Goal: Communication & Community: Answer question/provide support

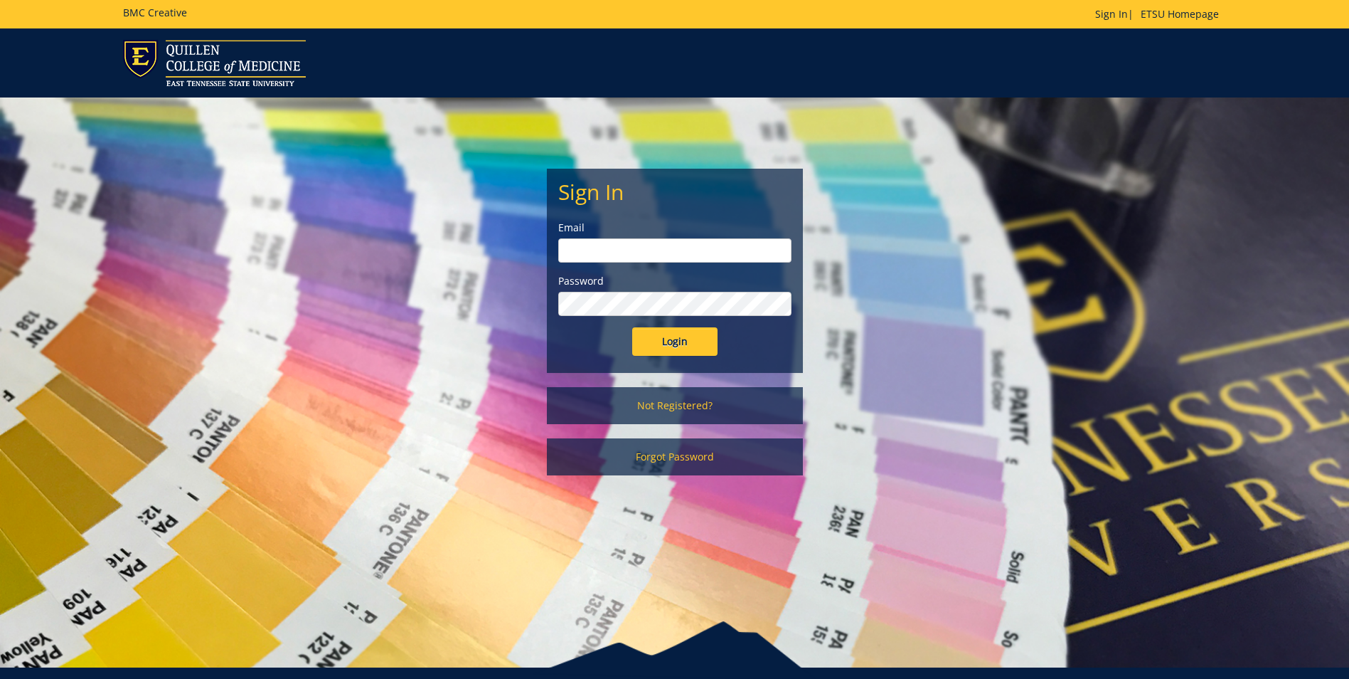
type input "[EMAIL_ADDRESS][DOMAIN_NAME]"
click at [705, 345] on input "Login" at bounding box center [674, 341] width 85 height 28
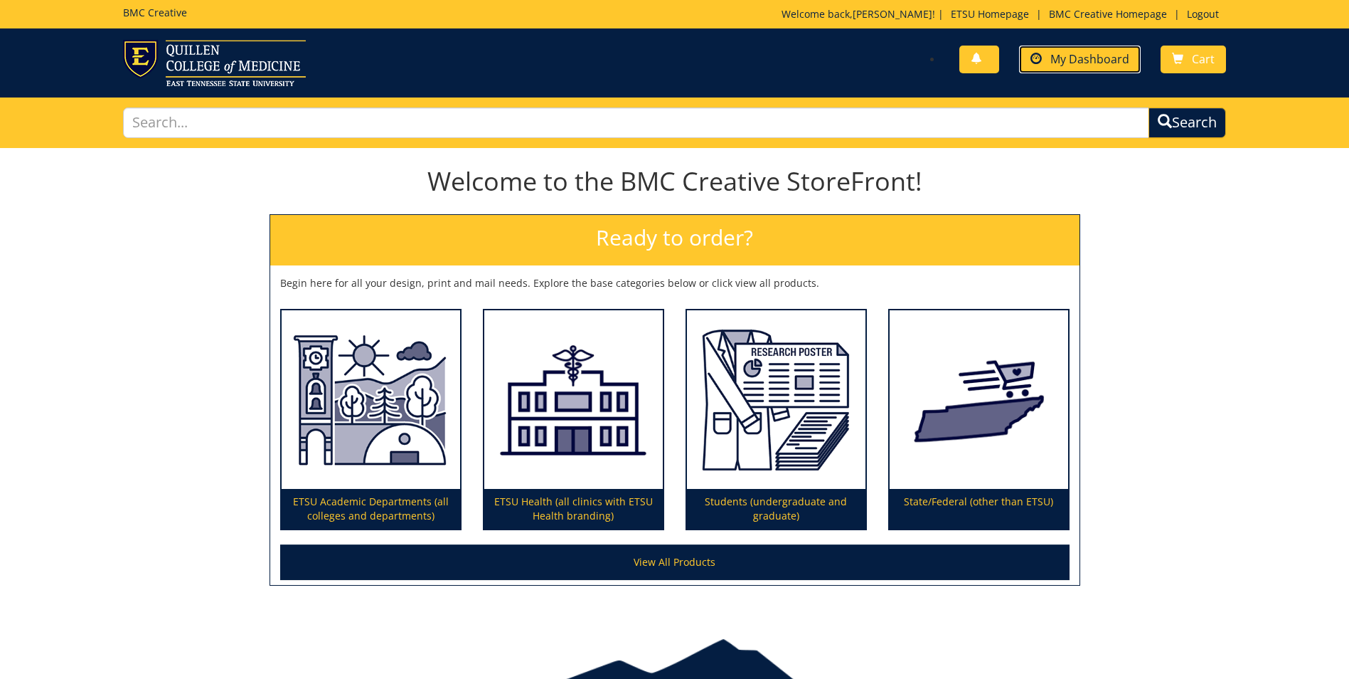
click at [1095, 54] on span "My Dashboard" at bounding box center [1089, 59] width 79 height 16
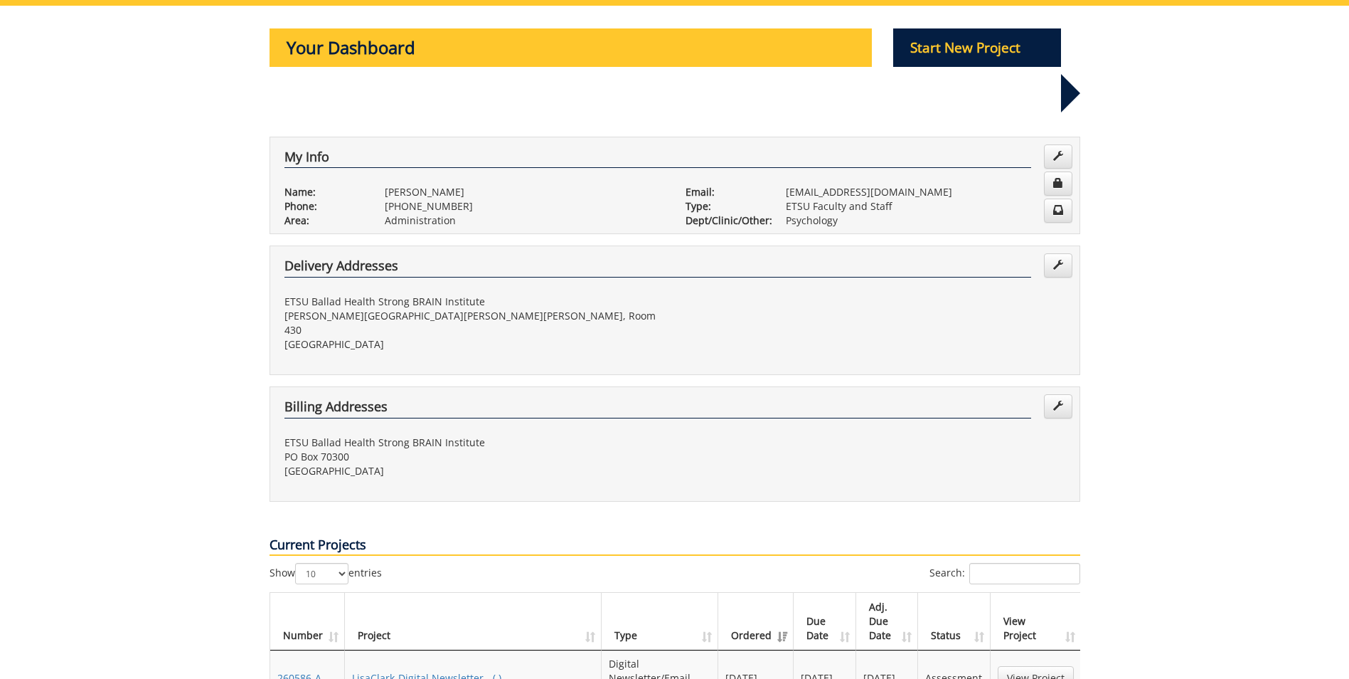
scroll to position [213, 0]
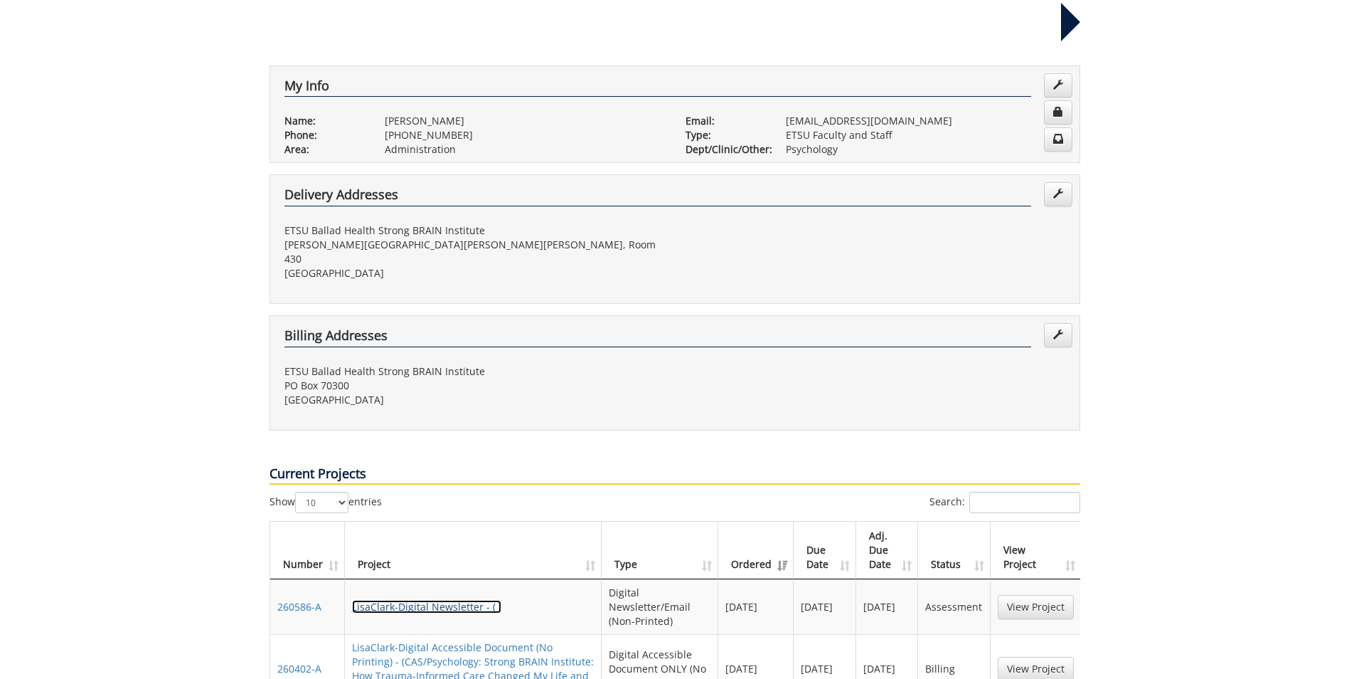
click at [463, 600] on link "LisaClark-Digital Newsletter - ( )" at bounding box center [426, 607] width 149 height 14
click at [1035, 656] on link "View Project" at bounding box center [1036, 668] width 76 height 24
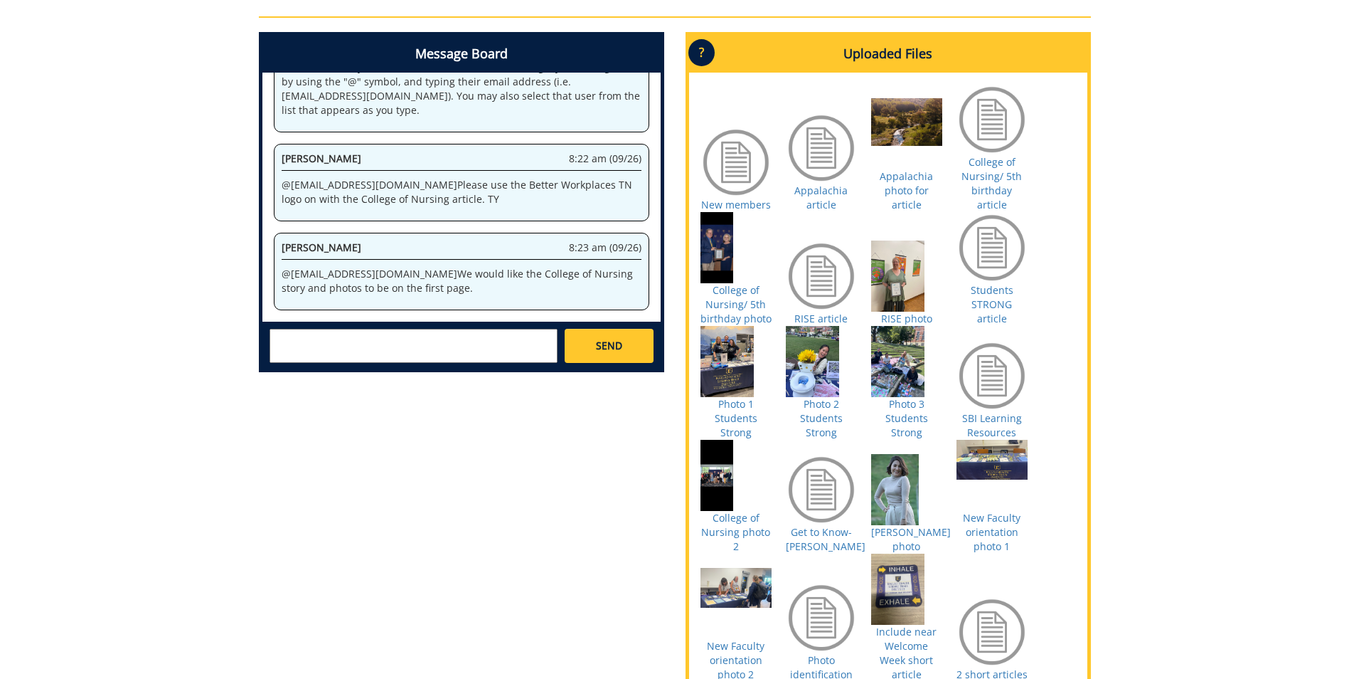
scroll to position [427, 0]
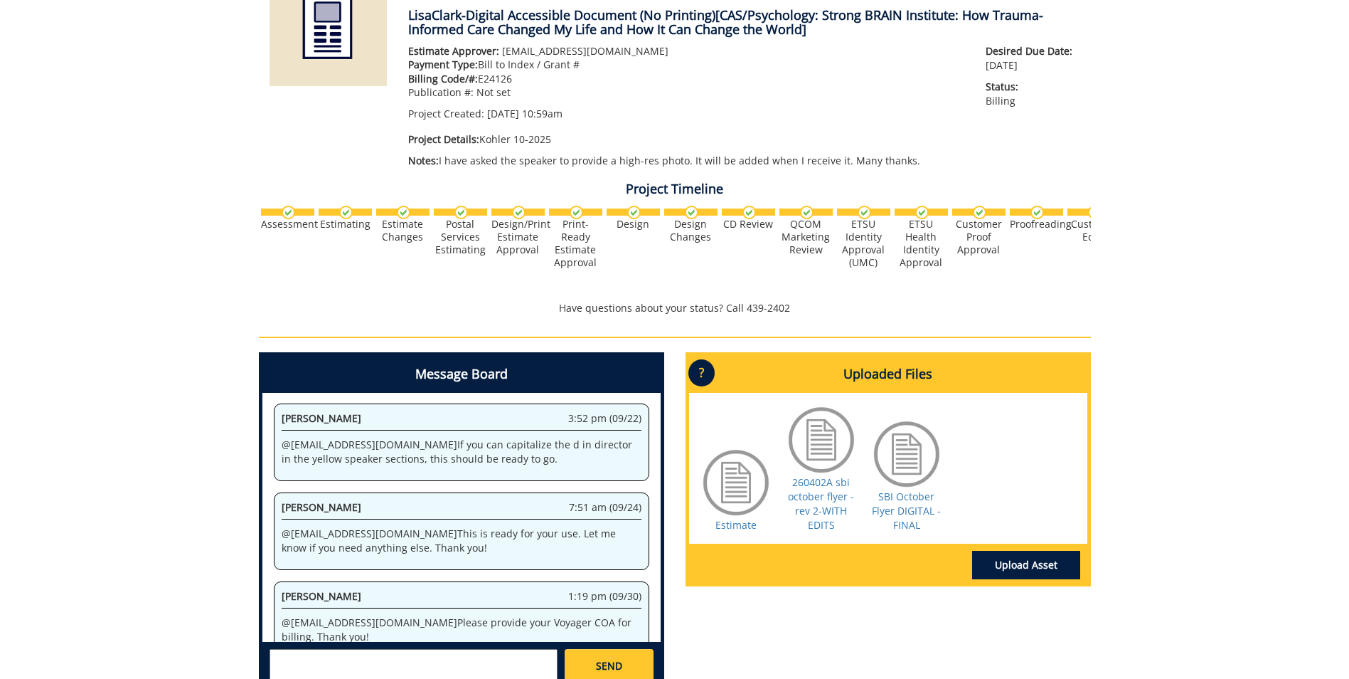
scroll to position [284, 0]
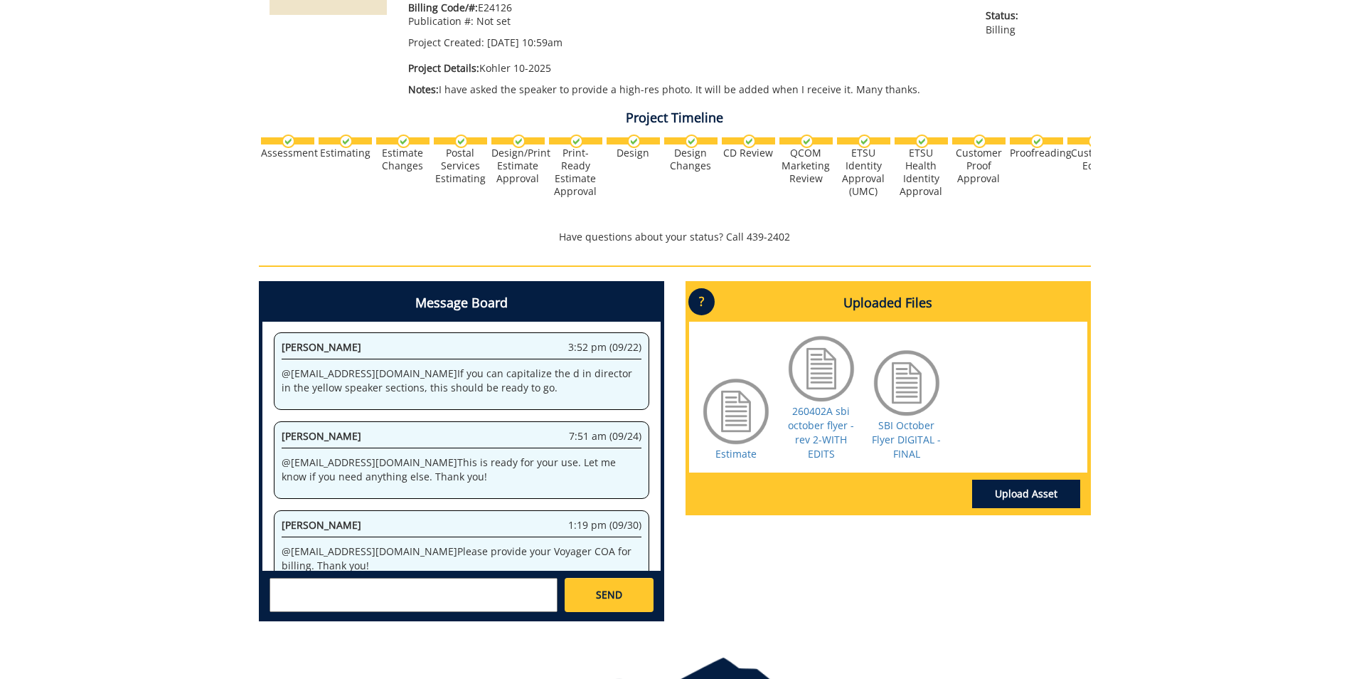
click at [276, 586] on textarea at bounding box center [414, 595] width 288 height 34
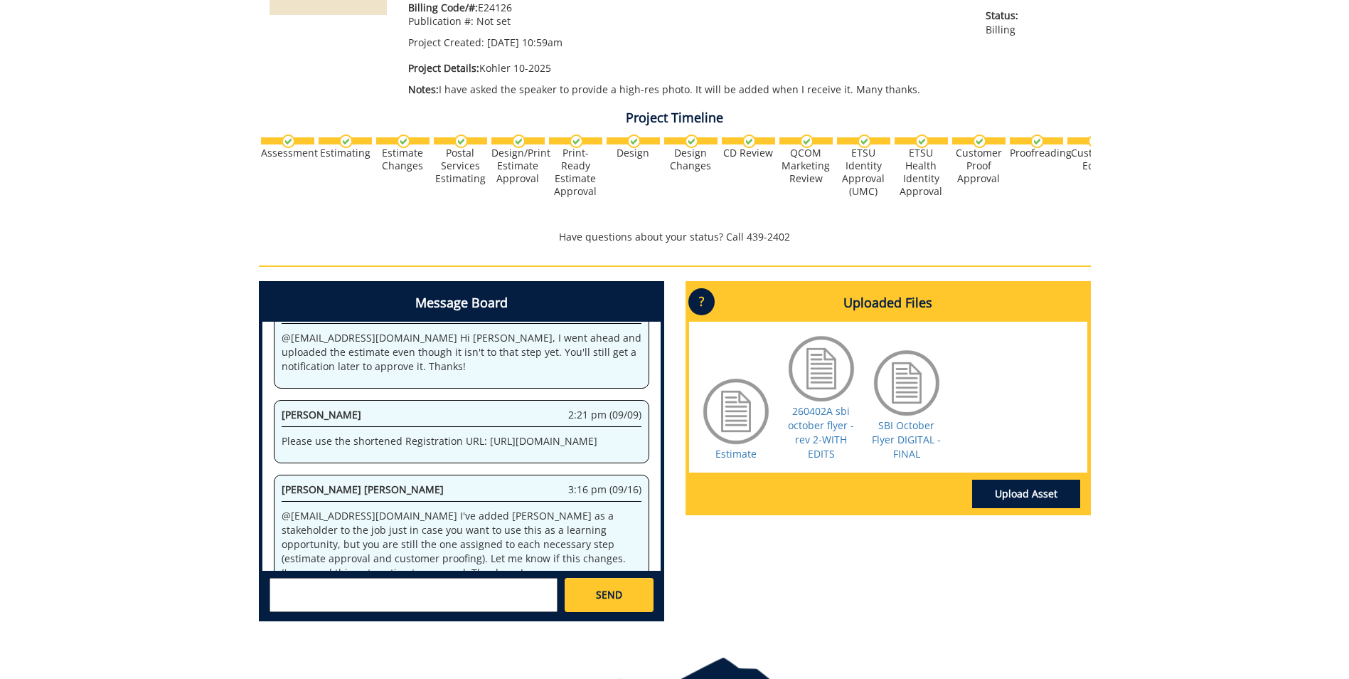
scroll to position [16000, 0]
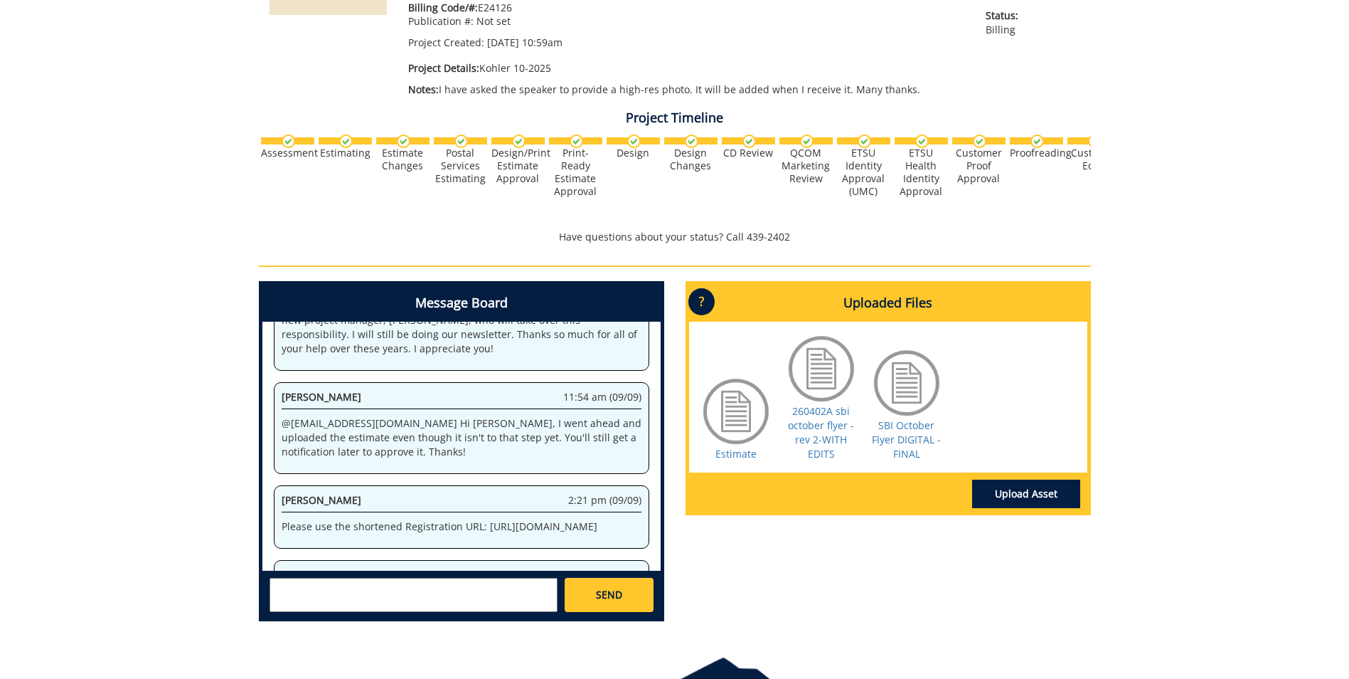
drag, startPoint x: 373, startPoint y: 533, endPoint x: 585, endPoint y: 542, distance: 211.4
copy p "10-42040-200008-120-74520-250-999-999-999"
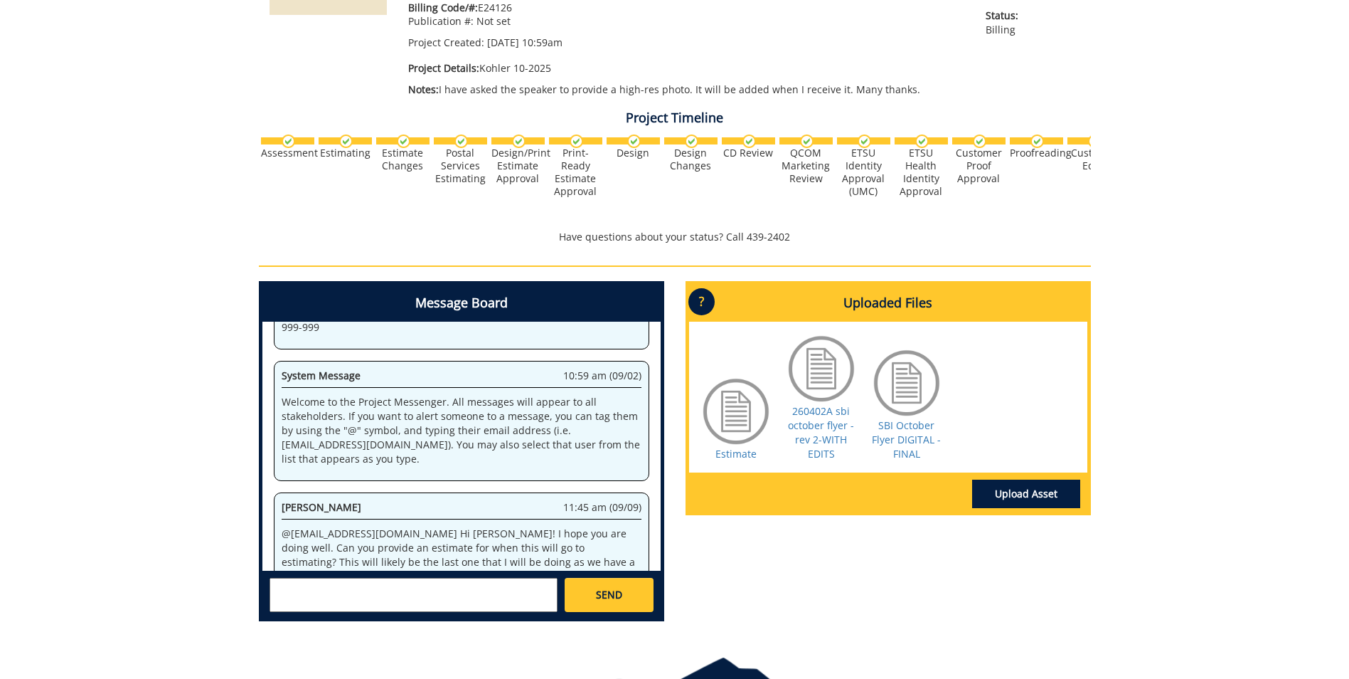
scroll to position [24620, 0]
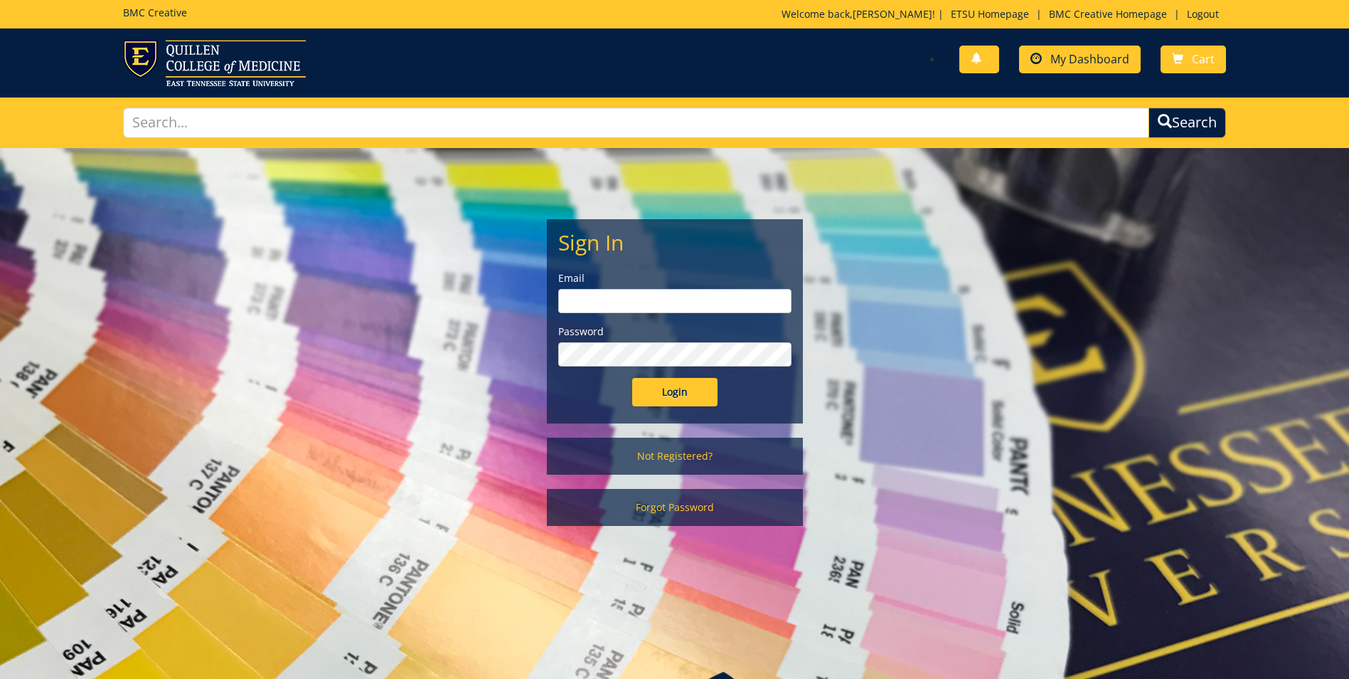
type input "[EMAIL_ADDRESS][DOMAIN_NAME]"
click at [1090, 65] on span "My Dashboard" at bounding box center [1089, 59] width 79 height 16
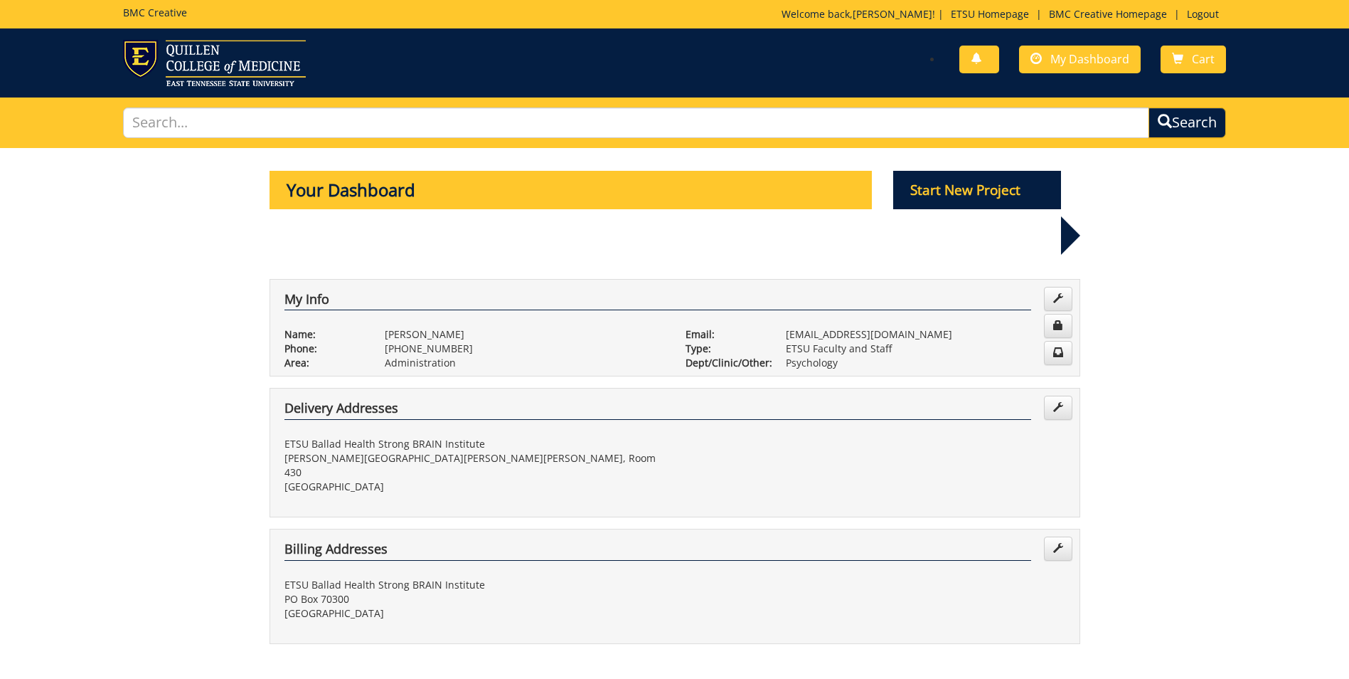
scroll to position [213, 0]
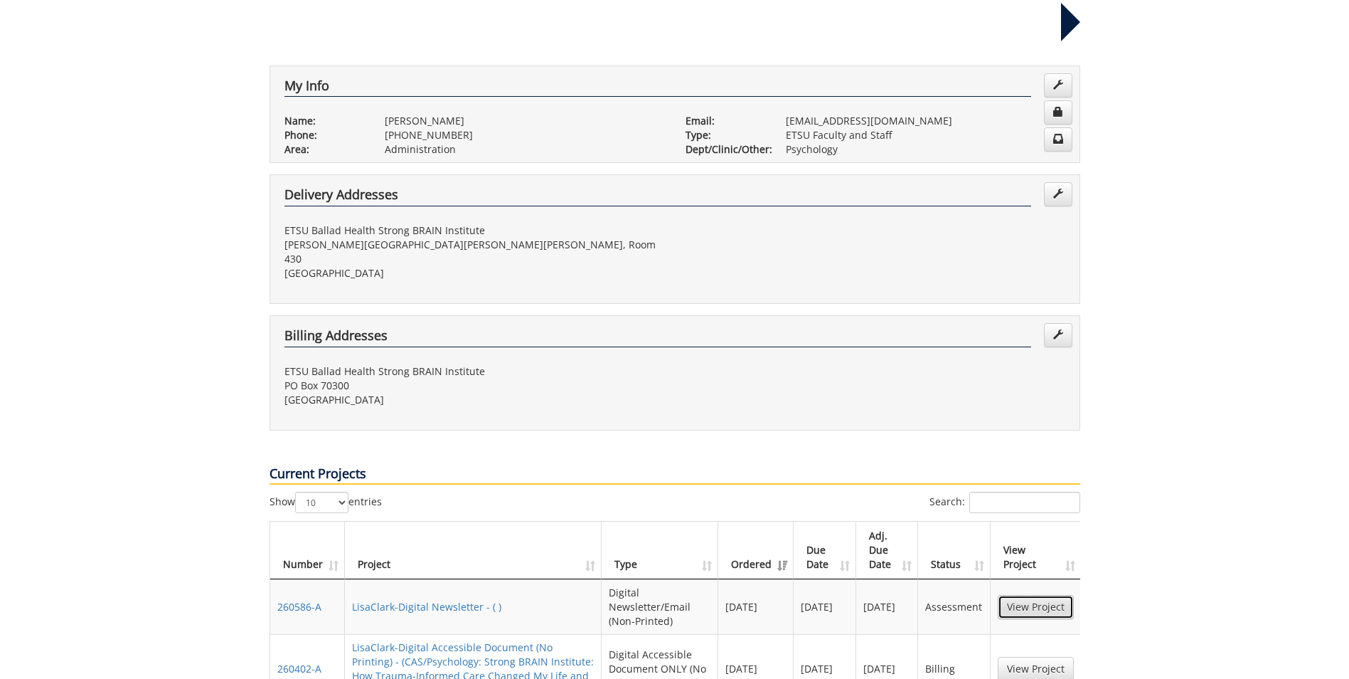
click at [1025, 595] on link "View Project" at bounding box center [1036, 607] width 76 height 24
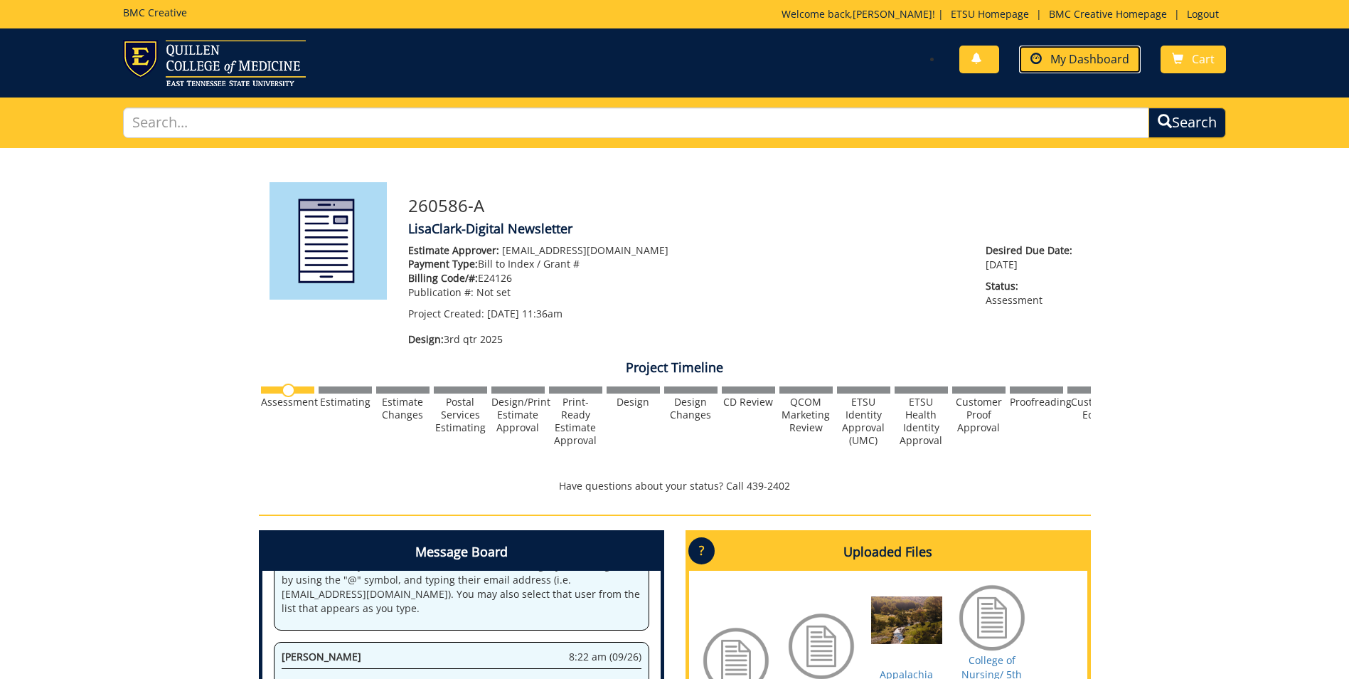
click at [1092, 51] on span "My Dashboard" at bounding box center [1089, 59] width 79 height 16
click at [1064, 54] on span "My Dashboard" at bounding box center [1089, 59] width 79 height 16
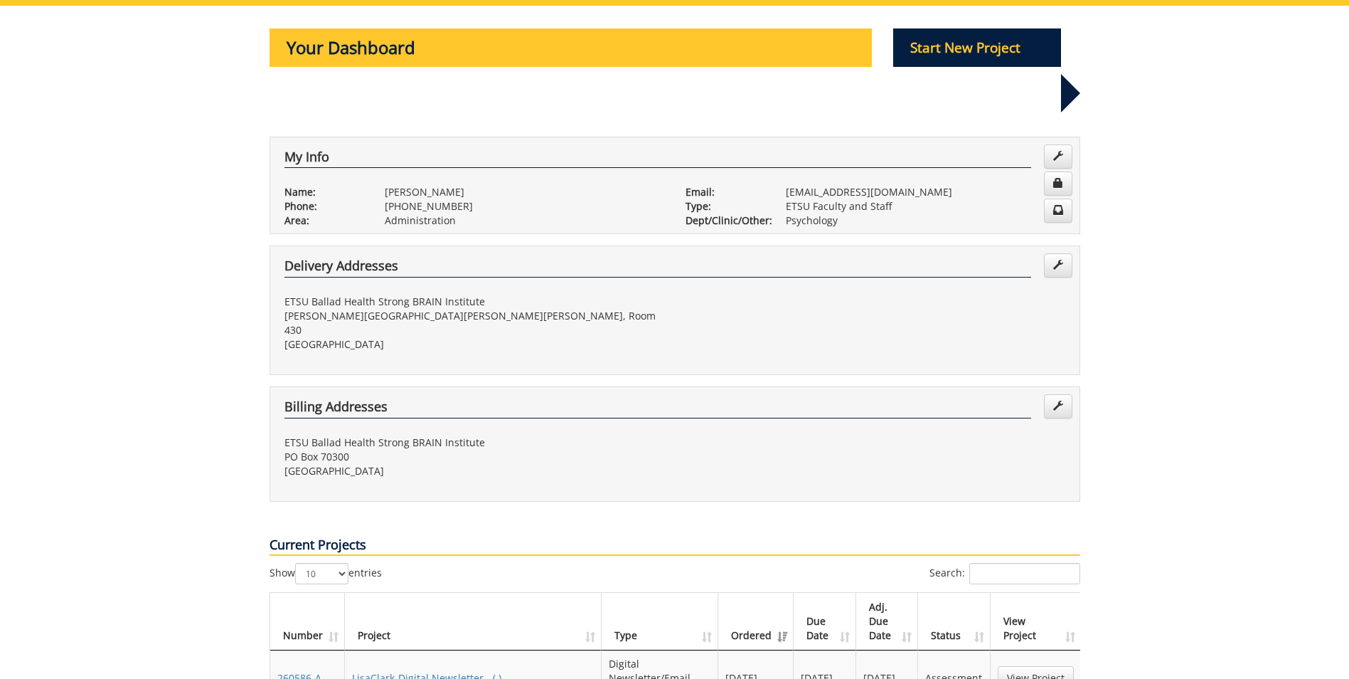
scroll to position [356, 0]
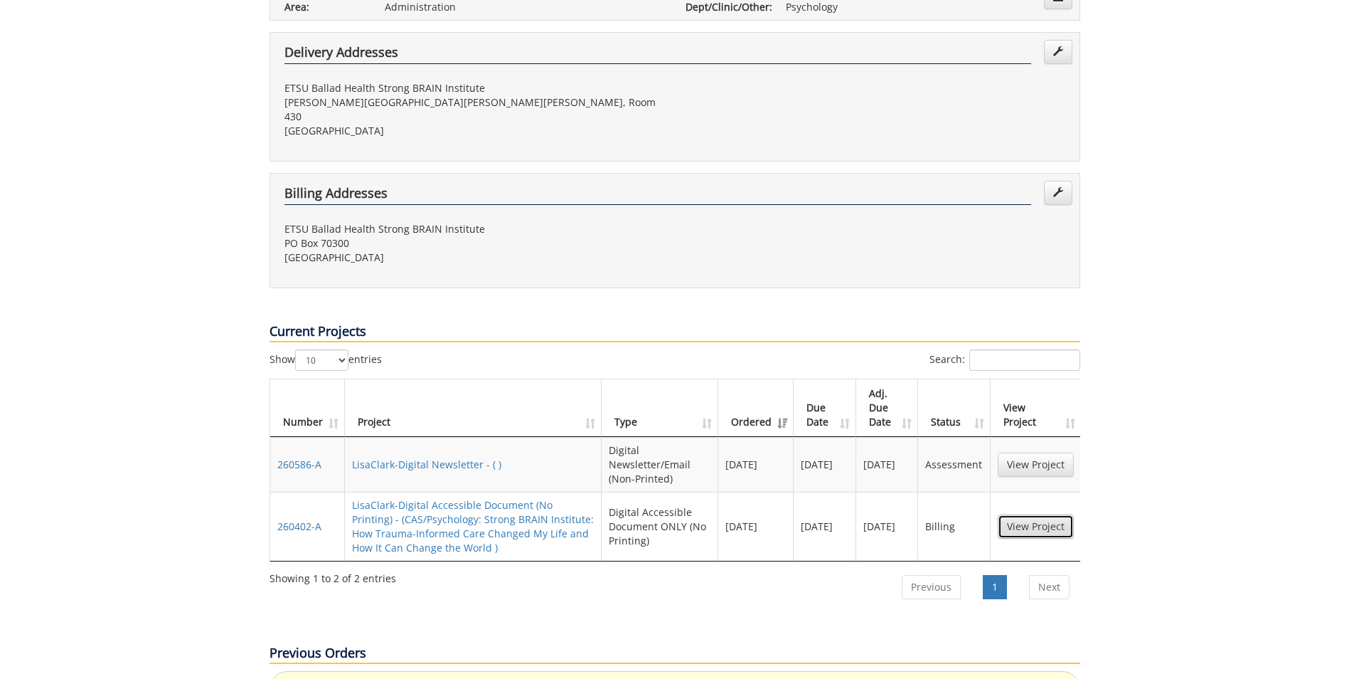
click at [1036, 514] on link "View Project" at bounding box center [1036, 526] width 76 height 24
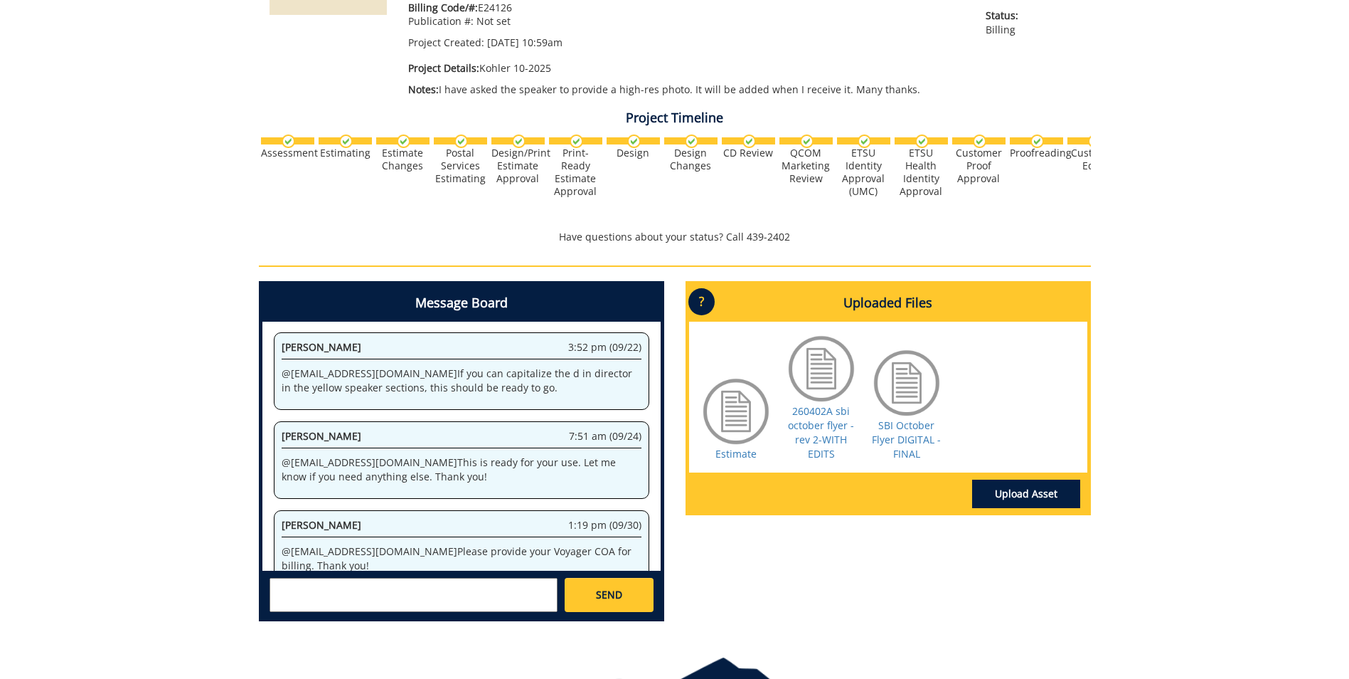
scroll to position [376, 0]
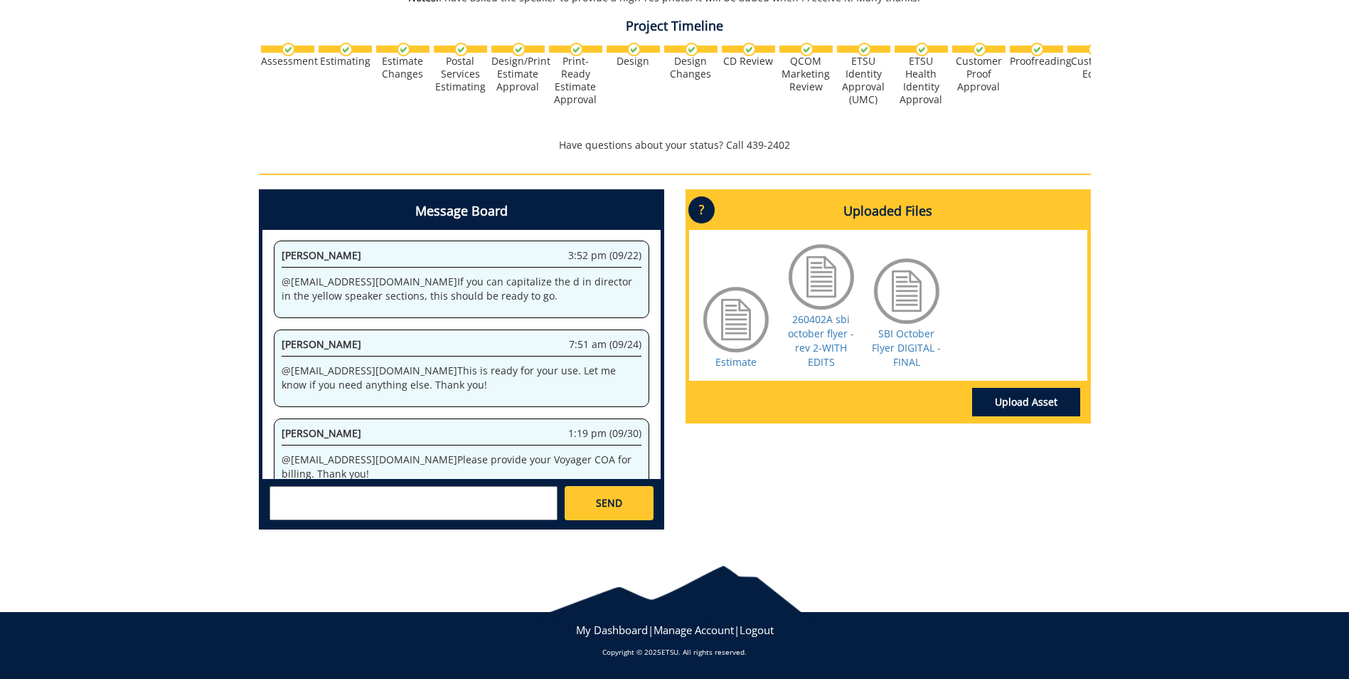
click at [309, 506] on textarea at bounding box center [414, 503] width 288 height 34
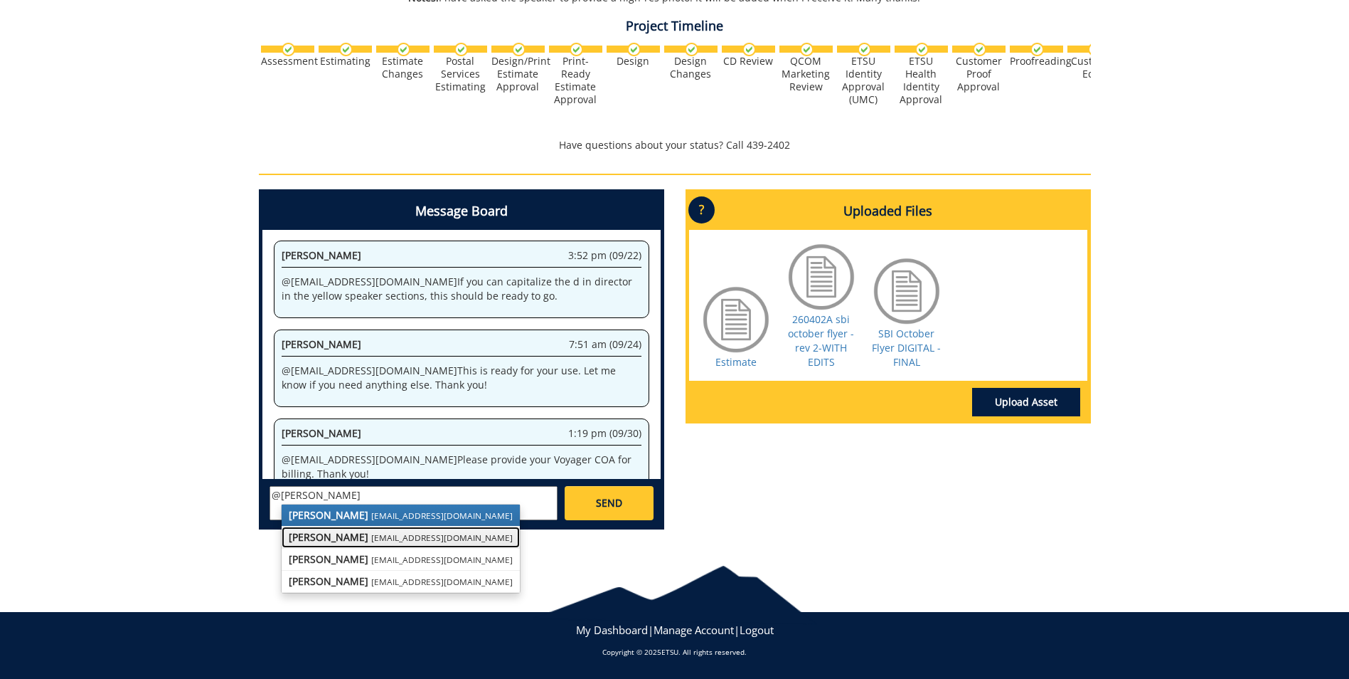
click at [371, 538] on small "lucasrf@etsu.edu" at bounding box center [442, 536] width 142 height 11
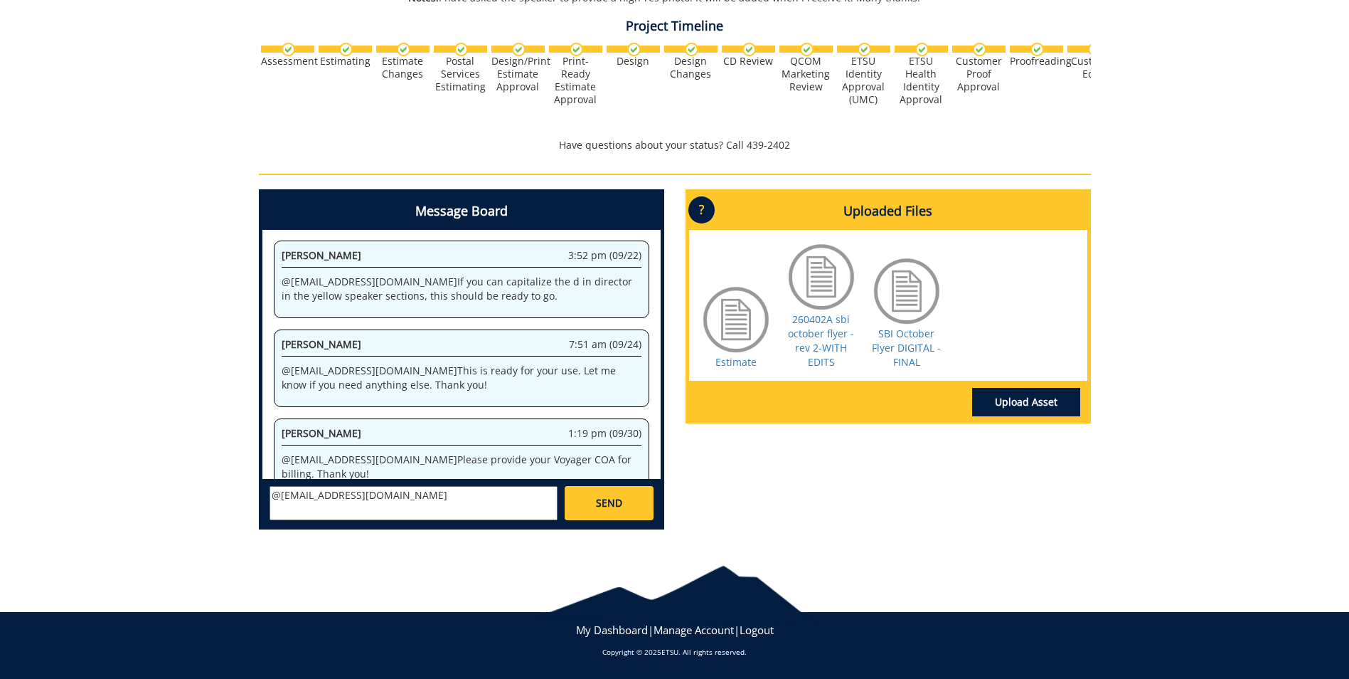
click at [372, 499] on textarea "@lucasrf@etsu.edu" at bounding box center [414, 503] width 288 height 34
paste textarea "10-42040-200002-120-{INSERT ACCOUNT}-250-999-999-999"
click at [442, 496] on textarea "@lucasrf@etsu.edu 10-42040-200002-120-{INSERT ACCOUNT}-250-999-999-999" at bounding box center [414, 503] width 288 height 34
type textarea "@lucasrf@etsu.edu 10-42040-200008-120-74520-250-999-999-999"
click at [631, 501] on link "SEND" at bounding box center [609, 503] width 88 height 34
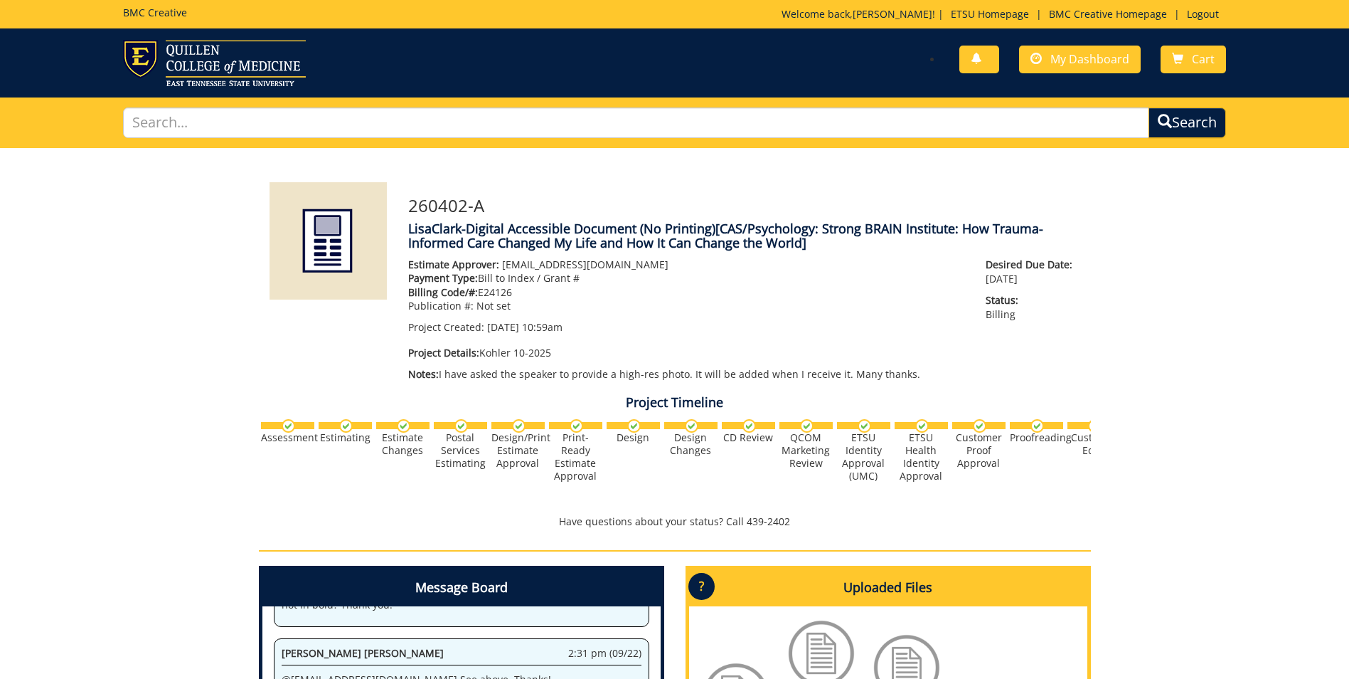
scroll to position [7305, 0]
